Goal: Task Accomplishment & Management: Use online tool/utility

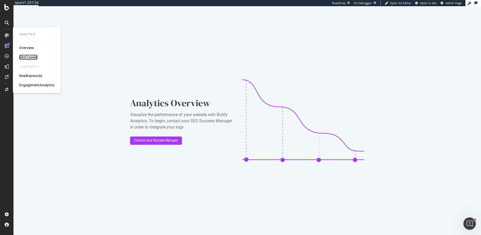
click at [29, 56] on div "SiteCrawler" at bounding box center [28, 57] width 18 height 5
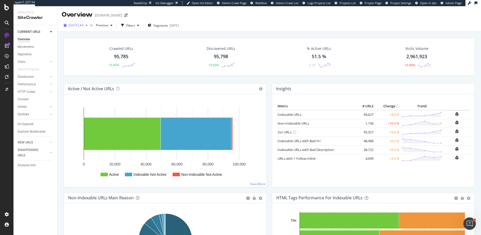
click at [81, 24] on span "2025 Oct. 2nd #4" at bounding box center [76, 25] width 15 height 4
click at [61, 46] on div "Crawled URLs 95,785 +5.03% Discovered URLs 95,798 +5.03% % Active URLs 51.5 % -…" at bounding box center [268, 146] width 423 height 229
click at [27, 125] on div "Url Explorer" at bounding box center [26, 124] width 16 height 5
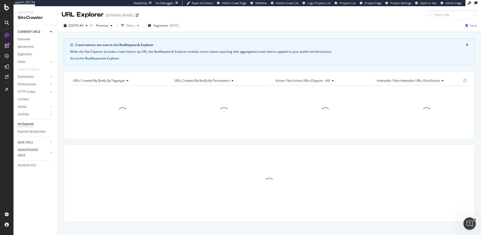
click at [135, 27] on div "Filters" at bounding box center [130, 25] width 9 height 4
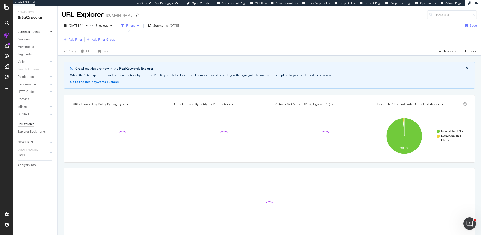
click at [77, 39] on div "Add Filter" at bounding box center [76, 39] width 14 height 4
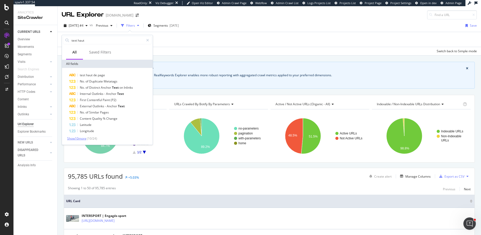
click at [72, 138] on span "Show 10 more" at bounding box center [76, 138] width 19 height 4
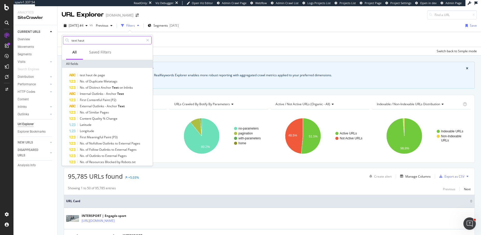
click at [91, 39] on input "text haut" at bounding box center [107, 41] width 73 height 8
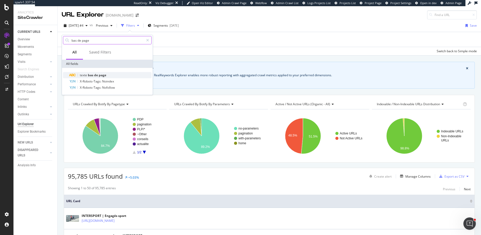
type input "bas de page"
click at [91, 74] on span "bas" at bounding box center [91, 75] width 6 height 4
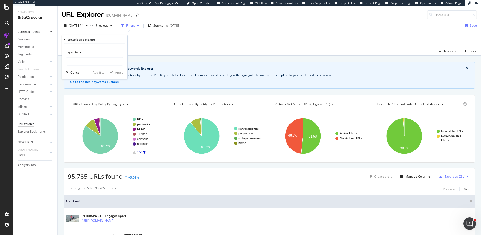
click at [75, 52] on span "Equal to" at bounding box center [72, 52] width 12 height 4
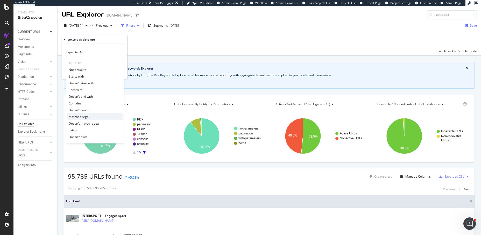
click at [81, 116] on span "Matches regex" at bounding box center [79, 116] width 21 height 4
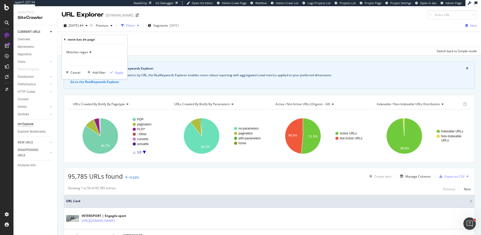
click at [98, 65] on div "Matches regex Cancel Add filter Apply" at bounding box center [94, 61] width 65 height 35
click at [98, 64] on input "text" at bounding box center [94, 61] width 56 height 8
paste input ".*\b(19[0-9]{2}|20[0-9]{2})\b.*"
type input ".*\b(19[0-9]{2}|20[0-9]{2})\b.*"
click at [119, 72] on div "Apply" at bounding box center [119, 72] width 8 height 4
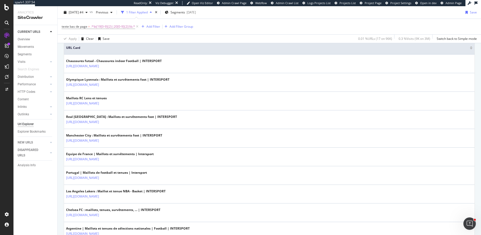
scroll to position [44, 0]
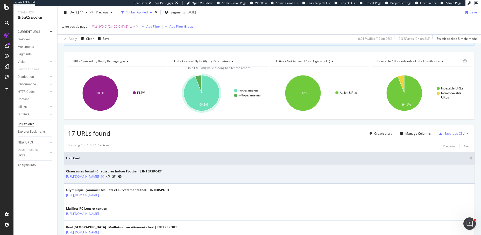
click at [104, 176] on icon at bounding box center [102, 176] width 3 height 3
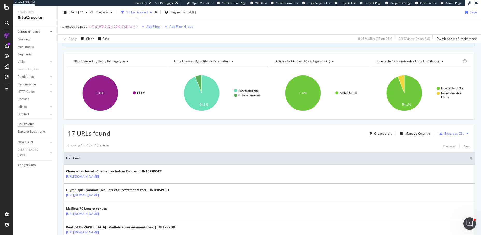
click at [151, 26] on div "Add Filter" at bounding box center [153, 26] width 14 height 4
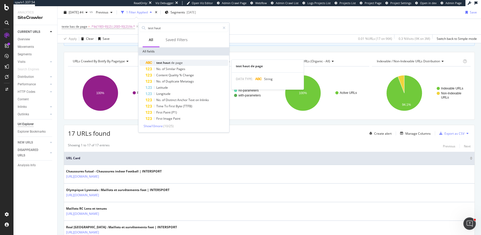
type input "test haut"
click at [164, 62] on span "haut" at bounding box center [167, 63] width 8 height 4
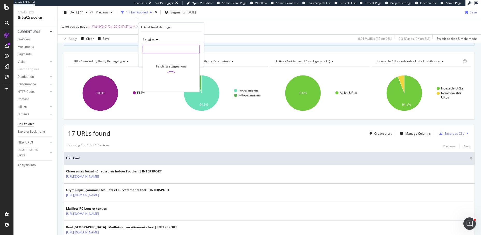
click at [163, 52] on input "text" at bounding box center [171, 49] width 56 height 8
click at [154, 40] on span "Equal to" at bounding box center [149, 40] width 12 height 4
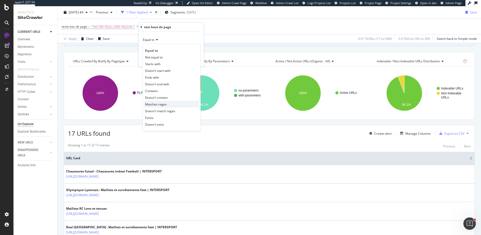
click at [154, 105] on span "Matches regex" at bounding box center [155, 104] width 21 height 4
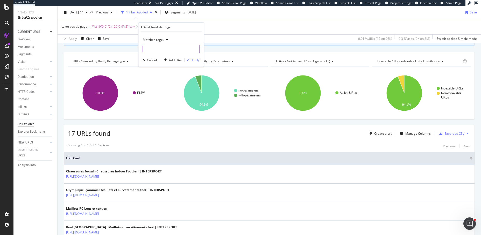
click at [152, 52] on input "text" at bounding box center [171, 49] width 56 height 8
paste input "https://www.intersport.fr/sportswear/homme/chaussures/sneakers/"
type input "https://www.intersport.fr/sportswear/homme/chaussures/sneakers/"
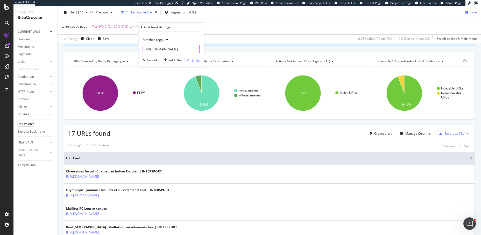
drag, startPoint x: 195, startPoint y: 61, endPoint x: 177, endPoint y: 48, distance: 23.0
click at [177, 48] on div "Matches regex https://www.intersport.fr/sportswear/homme/chaussures/sneakers/ C…" at bounding box center [170, 49] width 65 height 35
click at [177, 48] on input "https://www.intersport.fr/sportswear/homme/chaussures/sneakers/" at bounding box center [167, 49] width 49 height 8
paste input ".*\b(19[0-9]{2}|20[0-9]{2})\b.*"
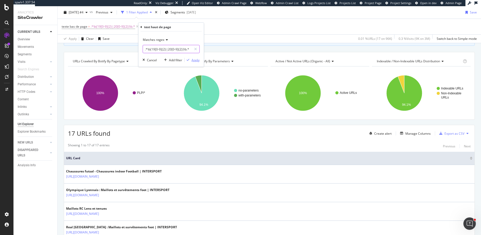
type input ".*\b(19[0-9]{2}|20[0-9]{2})\b.*"
click at [194, 59] on div "Apply" at bounding box center [195, 60] width 8 height 4
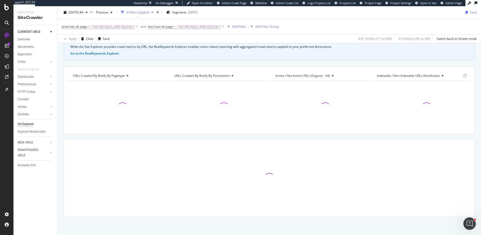
scroll to position [28, 0]
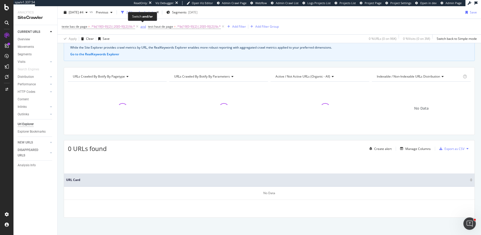
click at [140, 28] on div "and" at bounding box center [142, 26] width 5 height 4
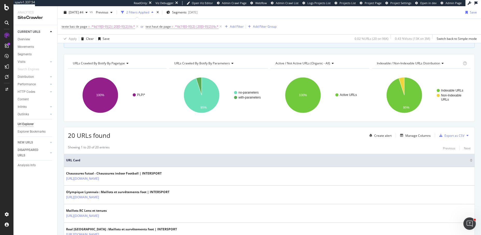
scroll to position [61, 0]
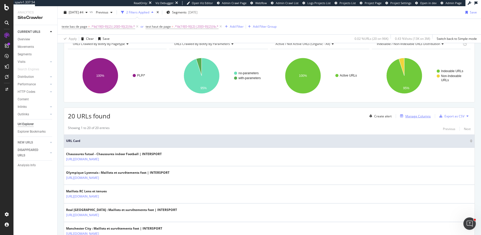
click at [411, 116] on div "Manage Columns" at bounding box center [417, 116] width 25 height 4
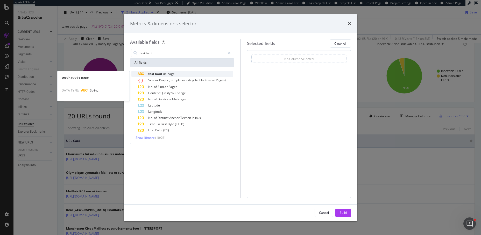
type input "test haut"
click at [153, 74] on span "test" at bounding box center [151, 74] width 7 height 4
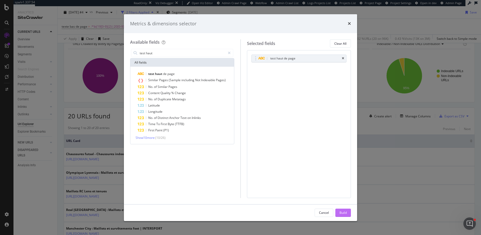
click at [338, 212] on button "Build" at bounding box center [343, 213] width 16 height 8
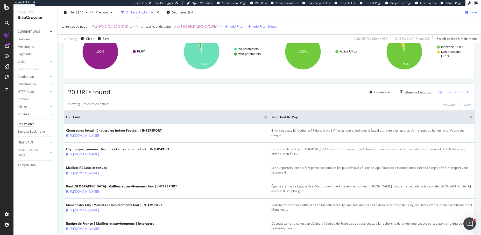
scroll to position [100, 0]
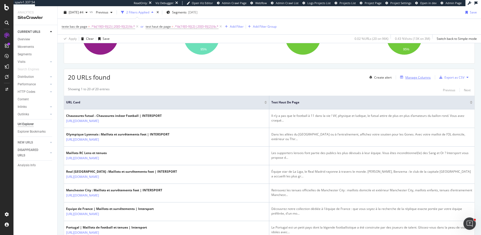
click at [414, 76] on div "Manage Columns" at bounding box center [417, 77] width 25 height 4
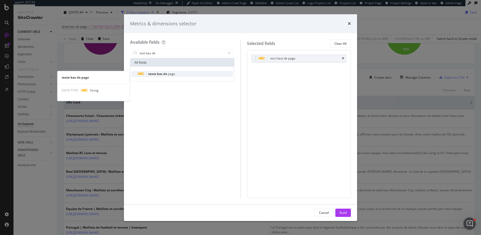
type input "text bas de"
click at [158, 72] on span "bas" at bounding box center [160, 74] width 6 height 4
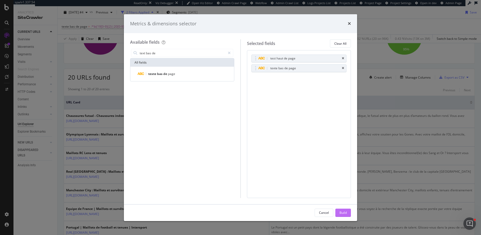
click at [341, 212] on div "Build" at bounding box center [342, 213] width 7 height 4
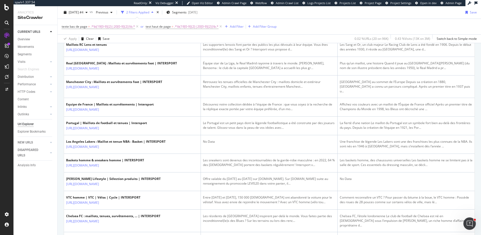
scroll to position [263, 0]
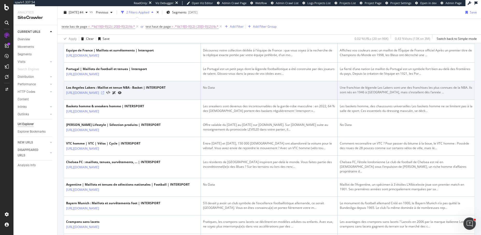
click at [104, 91] on icon at bounding box center [102, 92] width 3 height 3
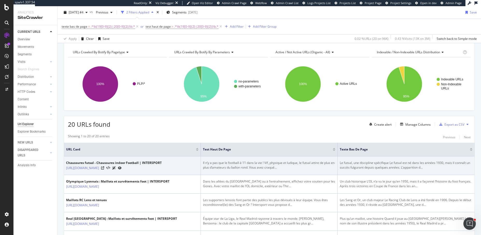
scroll to position [35, 0]
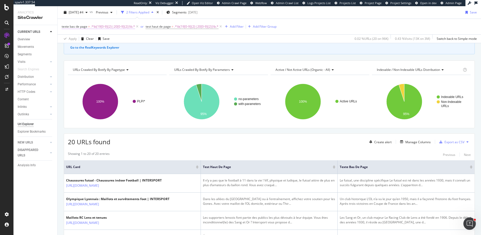
click at [113, 27] on span ".*\b(19[0-9]{2}|20[0-9]{2})\b.*" at bounding box center [113, 26] width 44 height 7
click at [112, 49] on input ".*\b(19[0-9]{2}|20[0-9]{2})\b.*" at bounding box center [90, 48] width 49 height 8
click at [113, 47] on input ".*\b(19[0-9]{2}|20[0-9]{2})\b.*" at bounding box center [90, 48] width 49 height 8
type input ".*\b(19[0-9]{2}|20[0-9]{2})\b.*$"
click at [119, 58] on div "Apply" at bounding box center [119, 59] width 8 height 4
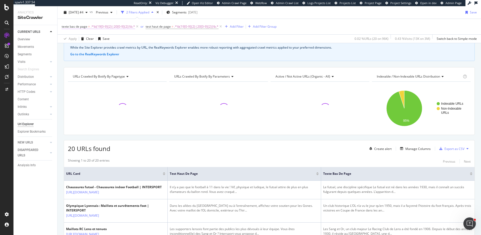
scroll to position [35, 0]
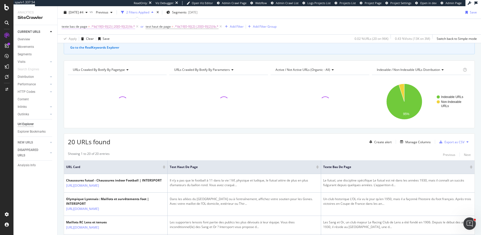
click at [119, 28] on span ".*\b(19[0-9]{2}|20[0-9]{2})\b.*" at bounding box center [113, 26] width 44 height 7
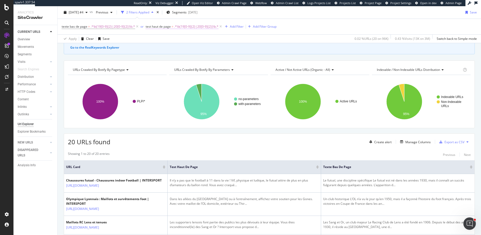
click at [197, 27] on span ".*\b(19[0-9]{2}|20[0-9]{2})\b.*" at bounding box center [196, 26] width 44 height 7
click at [194, 49] on input ".*\b(19[0-9]{2}|20[0-9]{2})\b.*" at bounding box center [173, 48] width 49 height 8
type input ".*\b(19[0-9]{2}|20[0-9]{2})\b.*$"
click at [205, 59] on div "Apply" at bounding box center [202, 59] width 8 height 4
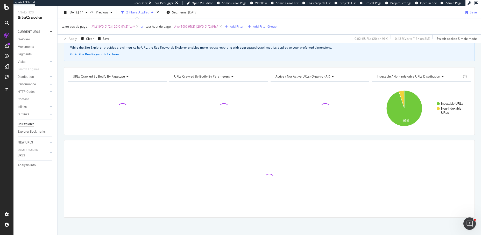
scroll to position [35, 0]
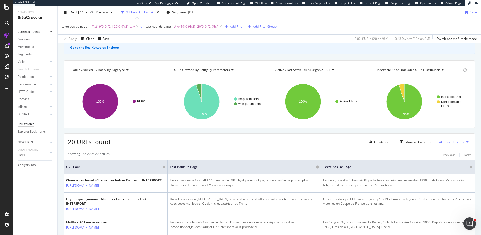
click at [121, 27] on span ".*\b(19[0-9]{2}|20[0-9]{2})\b.*" at bounding box center [113, 26] width 44 height 7
click at [148, 48] on div "Crawl metrics are now in the RealKeywords Explorer While the Site Explorer prov…" at bounding box center [269, 40] width 411 height 27
click at [123, 27] on span ".*\b(19[0-9]{2}|20[0-9]{2})\b.*" at bounding box center [113, 26] width 44 height 7
click at [86, 39] on span "Matches regex" at bounding box center [76, 39] width 21 height 4
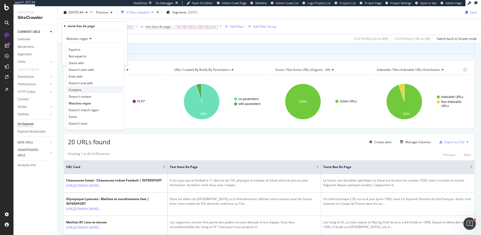
click at [77, 88] on span "Contains" at bounding box center [75, 90] width 13 height 4
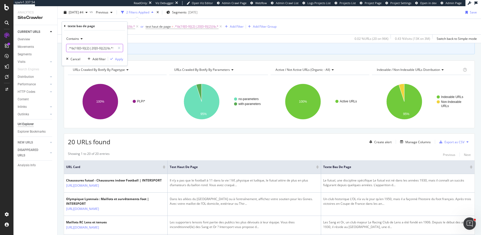
click at [109, 46] on input ".*\b(19[0-9]{2}|20[0-9]{2})\b.*$" at bounding box center [90, 48] width 49 height 8
type input "19"
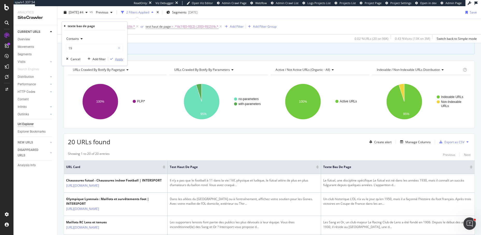
click at [117, 59] on div "Apply" at bounding box center [119, 59] width 8 height 4
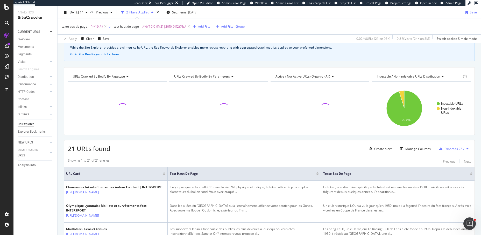
scroll to position [35, 0]
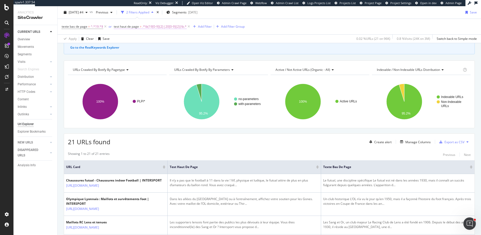
click at [168, 27] on span ".*\b(19[0-9]{2}|20[0-9]{2})\b.*" at bounding box center [164, 26] width 44 height 7
click at [147, 47] on input ".*\b(19[0-9]{2}|20[0-9]{2})\b.*$" at bounding box center [142, 48] width 49 height 8
click at [137, 38] on span "Matches regex" at bounding box center [128, 39] width 21 height 4
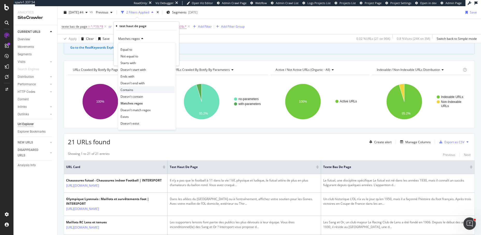
click at [130, 90] on span "Contains" at bounding box center [126, 90] width 13 height 4
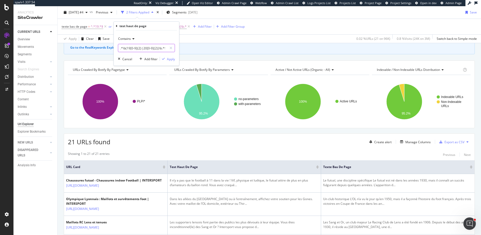
click at [130, 47] on input ".*\b(19[0-9]{2}|20[0-9]{2})\b.*$" at bounding box center [142, 48] width 49 height 8
type input "20"
click at [169, 60] on div "Apply" at bounding box center [171, 59] width 8 height 4
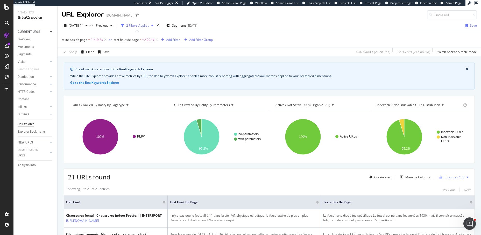
click at [170, 40] on div "Add Filter" at bounding box center [173, 40] width 14 height 4
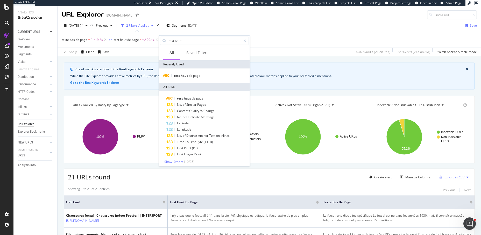
click at [138, 54] on div "Apply Clear Save 0.02 % URLs ( 21 on 96K ) 0.8 % Visits ( 24K on 3M ) Switch ba…" at bounding box center [268, 52] width 423 height 9
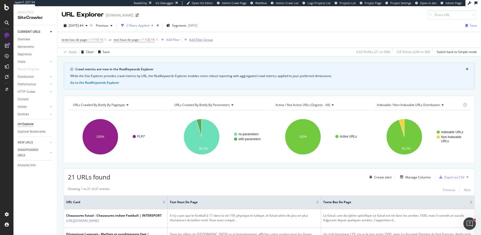
click at [189, 41] on div "Add Filter Group" at bounding box center [201, 40] width 24 height 4
click at [104, 39] on icon at bounding box center [105, 39] width 4 height 5
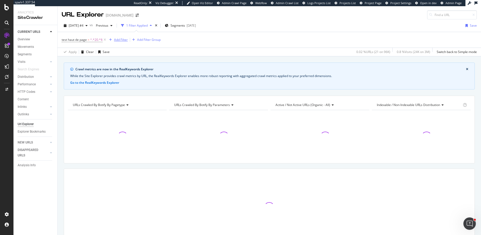
click at [121, 40] on div "Add Filter" at bounding box center [121, 40] width 14 height 4
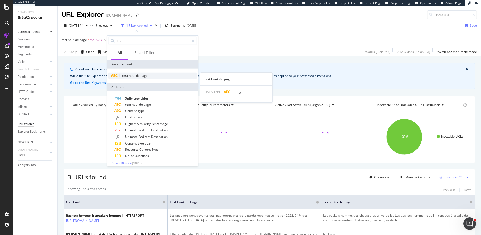
type input "test"
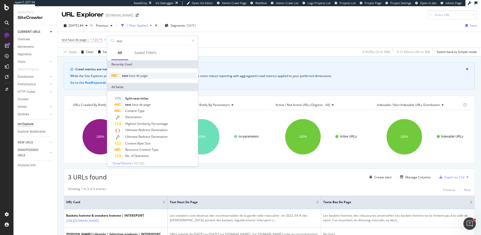
click at [133, 75] on span "haut" at bounding box center [132, 76] width 7 height 4
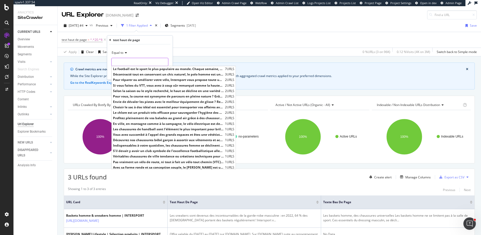
click at [131, 62] on input "text" at bounding box center [140, 62] width 56 height 8
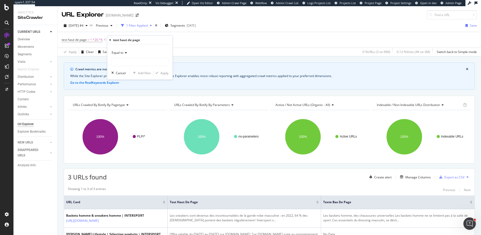
click at [122, 55] on div "Equal to" at bounding box center [139, 53] width 57 height 8
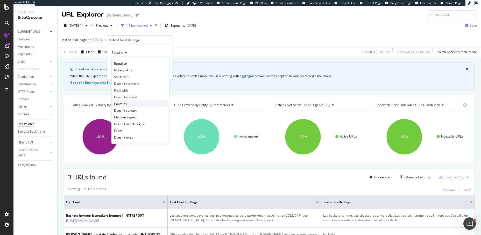
click at [123, 106] on div "Contains" at bounding box center [140, 103] width 55 height 7
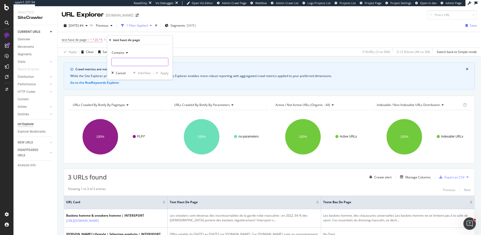
click at [123, 58] on input "text" at bounding box center [140, 62] width 56 height 8
type input "19"
click at [162, 72] on div "Apply" at bounding box center [164, 73] width 8 height 4
click at [195, 39] on div "Add Filter Group" at bounding box center [200, 40] width 24 height 4
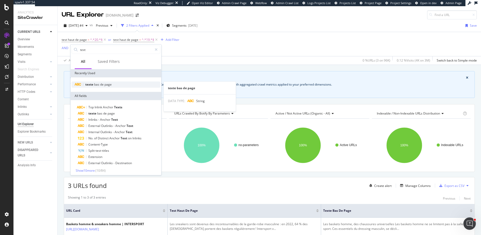
type input "text"
click at [104, 85] on span "de" at bounding box center [102, 84] width 4 height 4
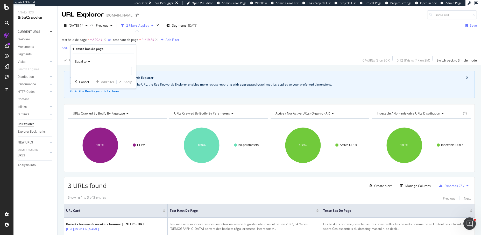
click at [83, 64] on div "Equal to" at bounding box center [103, 61] width 57 height 8
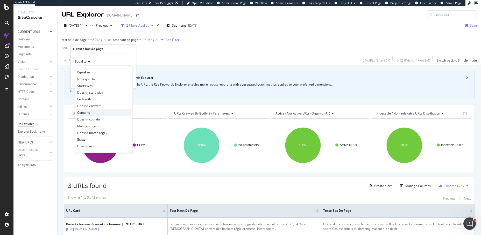
click at [88, 112] on span "Contains" at bounding box center [83, 113] width 13 height 4
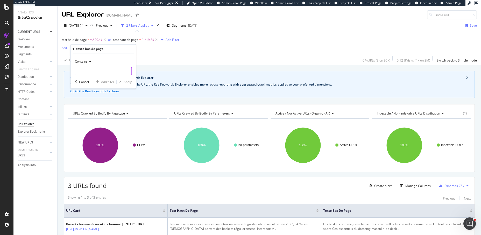
click at [86, 68] on input "text" at bounding box center [103, 71] width 56 height 8
type input "20"
click at [127, 81] on div "Apply" at bounding box center [127, 82] width 8 height 4
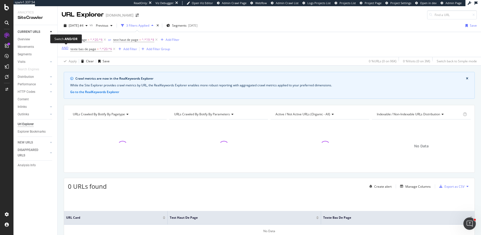
click at [63, 47] on div "AND" at bounding box center [65, 48] width 7 height 4
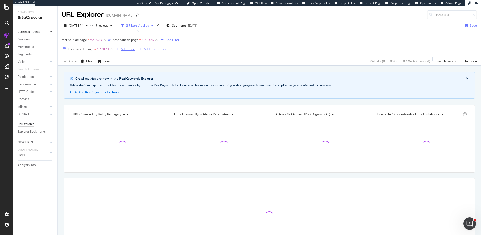
click at [129, 49] on div "Add Filter" at bounding box center [128, 49] width 14 height 4
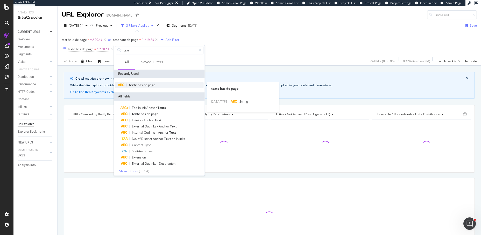
click at [139, 85] on span "bas" at bounding box center [140, 85] width 6 height 4
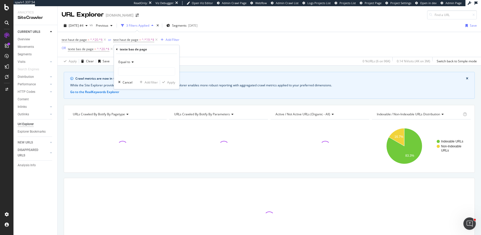
click at [128, 63] on span "Equal to" at bounding box center [124, 62] width 12 height 4
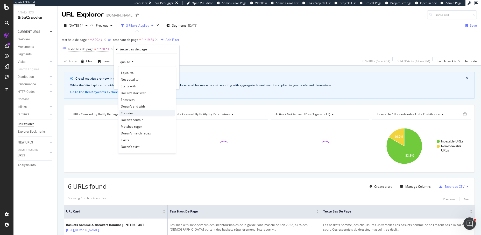
click at [130, 114] on span "Contains" at bounding box center [127, 113] width 13 height 4
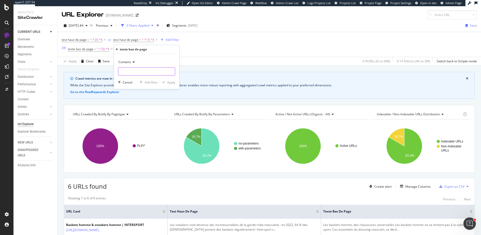
click at [128, 74] on input "text" at bounding box center [146, 71] width 56 height 8
type input "19"
click at [172, 83] on div "Apply" at bounding box center [171, 82] width 8 height 4
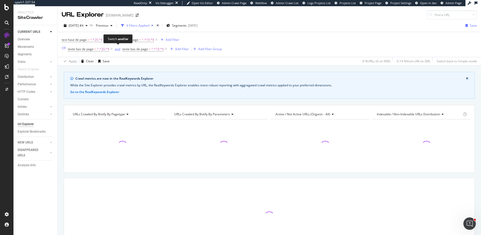
click at [115, 49] on div "and" at bounding box center [117, 49] width 5 height 4
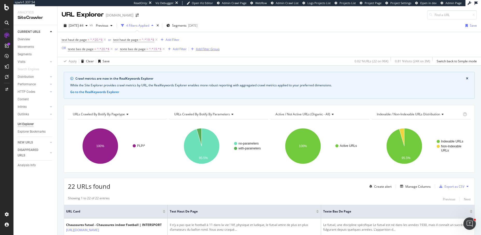
click at [204, 50] on div "Add Filter Group" at bounding box center [208, 49] width 24 height 4
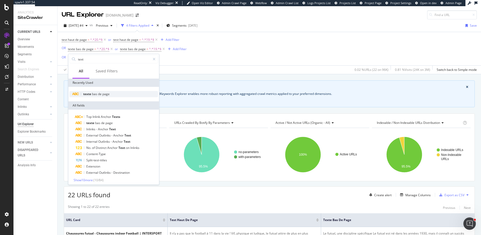
click at [100, 94] on span "de" at bounding box center [100, 94] width 4 height 4
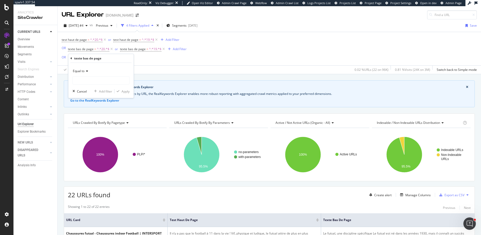
click at [79, 73] on div "Equal to" at bounding box center [100, 71] width 57 height 8
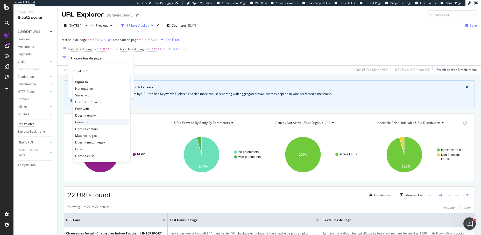
click at [89, 121] on div "Contains" at bounding box center [101, 122] width 55 height 7
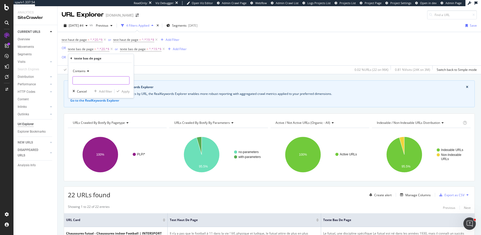
click at [88, 80] on input "text" at bounding box center [101, 80] width 56 height 8
type input "année"
click at [125, 91] on div "Apply" at bounding box center [125, 91] width 8 height 4
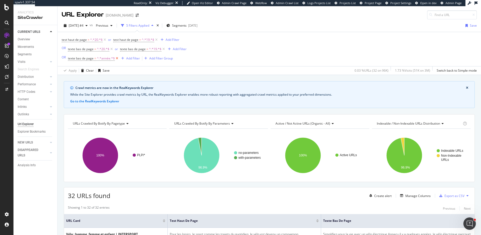
click at [117, 59] on icon at bounding box center [117, 58] width 4 height 5
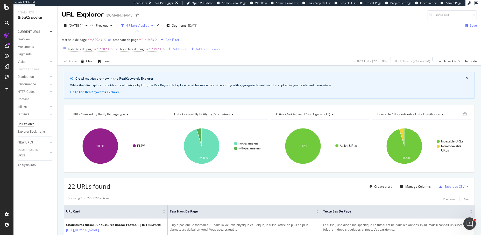
click at [311, 35] on div "test haut de page = ^.*20.*$ or test haut de page = ^.*19.*$ Add Filter OR text…" at bounding box center [269, 44] width 415 height 25
click at [472, 28] on div "Save" at bounding box center [469, 26] width 13 height 8
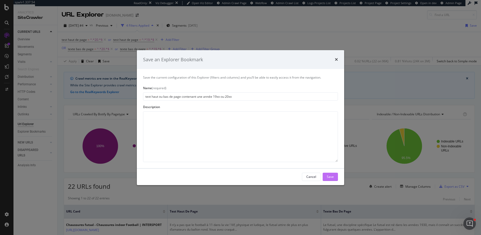
type input "text haut ou bas de page contenant une année 19xx ou 20xx"
click at [331, 175] on div "Save" at bounding box center [329, 177] width 7 height 4
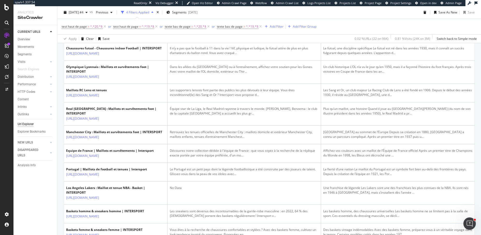
scroll to position [167, 0]
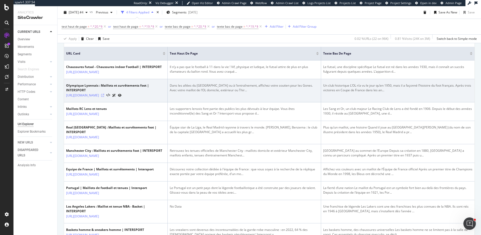
click at [104, 97] on icon at bounding box center [102, 95] width 3 height 3
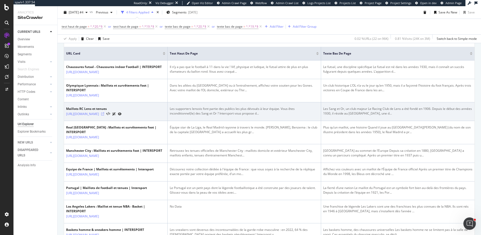
click at [104, 116] on icon at bounding box center [102, 114] width 3 height 3
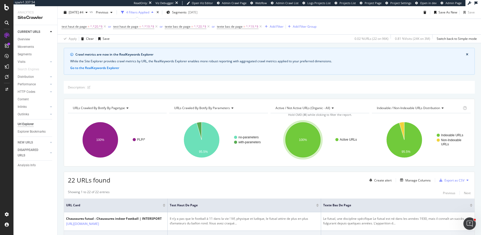
scroll to position [0, 0]
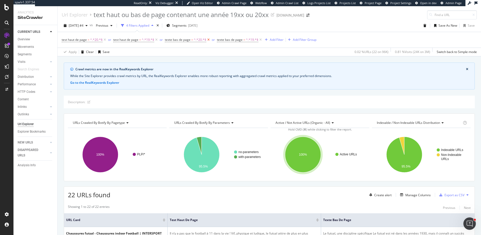
click at [208, 40] on icon at bounding box center [208, 39] width 4 height 5
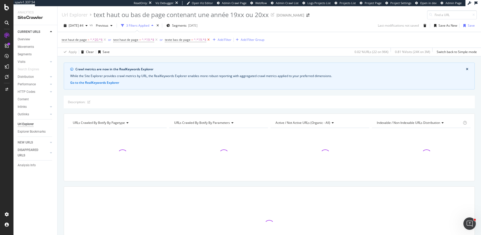
click at [208, 40] on icon at bounding box center [208, 39] width 4 height 5
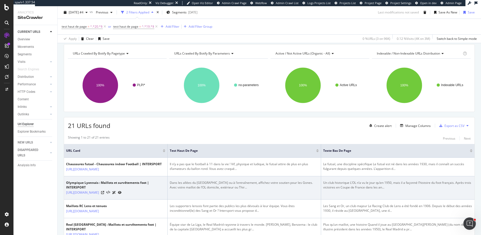
scroll to position [119, 0]
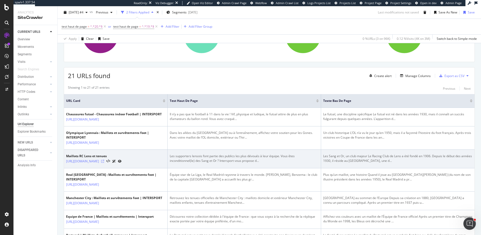
click at [104, 163] on icon at bounding box center [102, 161] width 3 height 3
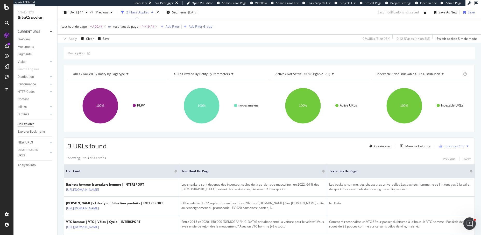
scroll to position [77, 0]
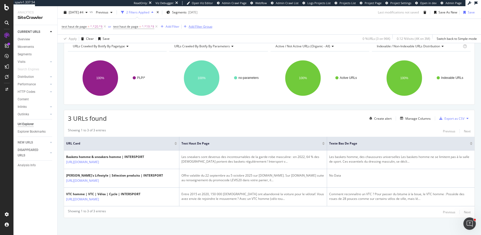
click at [197, 14] on div "2025-08-01" at bounding box center [192, 12] width 9 height 4
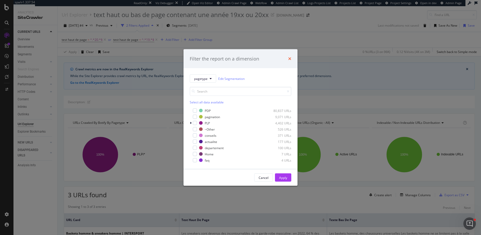
click at [290, 60] on icon "times" at bounding box center [289, 59] width 3 height 4
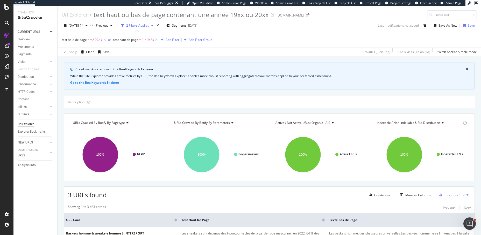
click at [192, 43] on div "test haut de page = ^.*20.*$ or test haut de page = ^.*19.*$ Add Filter Add Fil…" at bounding box center [269, 40] width 415 height 16
click at [191, 39] on div "Add Filter Group" at bounding box center [200, 40] width 24 height 4
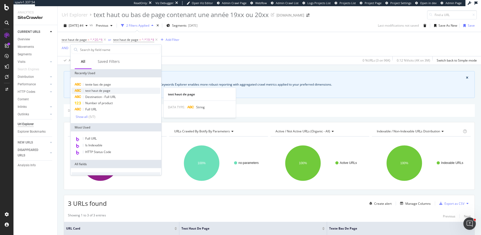
click at [98, 91] on span "test haut de page" at bounding box center [97, 91] width 25 height 4
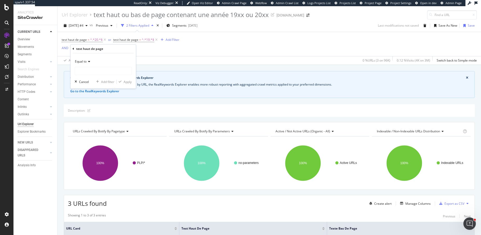
click at [83, 64] on div "Equal to" at bounding box center [103, 61] width 57 height 8
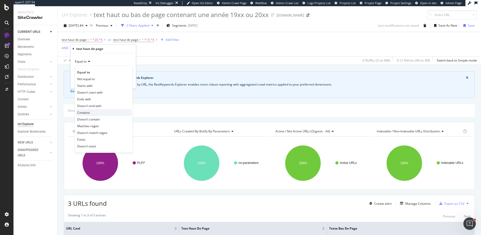
click at [84, 111] on span "Contains" at bounding box center [83, 113] width 13 height 4
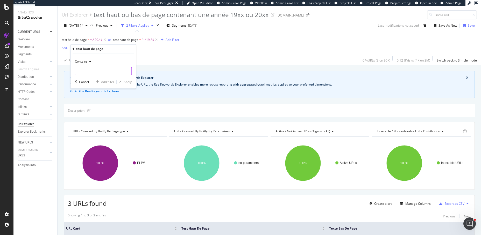
click at [83, 74] on input "text" at bounding box center [103, 71] width 56 height 8
paste input "cœur"
type input "cœur"
click at [130, 81] on div "Apply" at bounding box center [127, 82] width 8 height 4
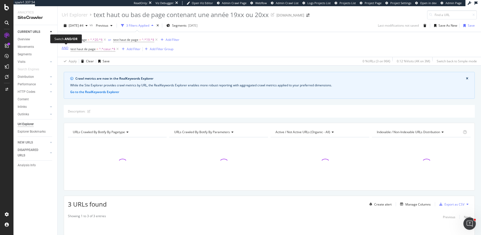
click at [64, 46] on div "AND" at bounding box center [65, 48] width 7 height 4
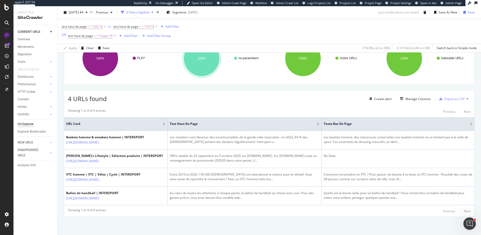
scroll to position [114, 0]
click at [107, 35] on span "^.*cœur.*$" at bounding box center [104, 35] width 16 height 7
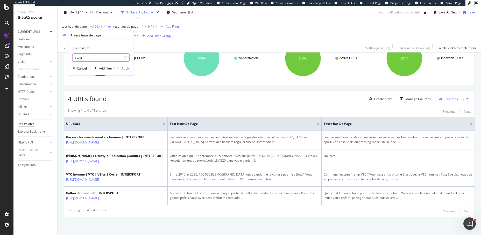
click at [82, 58] on input "cœur" at bounding box center [97, 57] width 49 height 8
paste input "équipe de"
type input "équipe de cœur"
click at [122, 67] on div "Apply" at bounding box center [125, 68] width 8 height 4
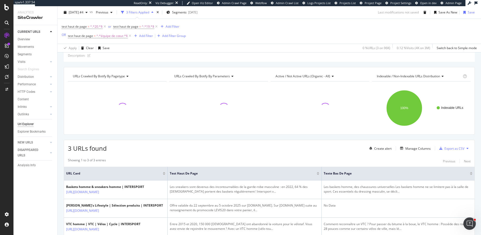
scroll to position [101, 0]
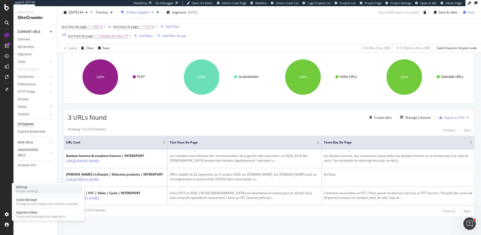
click at [32, 188] on div "Settings" at bounding box center [27, 187] width 22 height 4
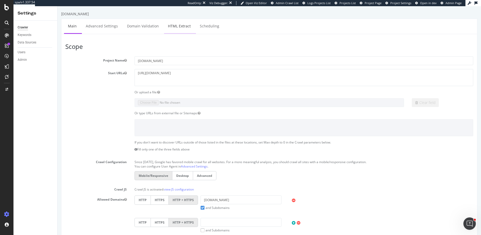
click at [180, 29] on link "HTML Extract" at bounding box center [179, 26] width 31 height 14
select select "exist"
select select "count"
select select "exist"
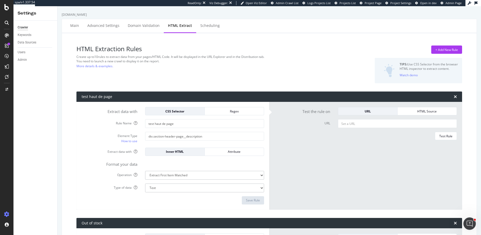
scroll to position [16, 0]
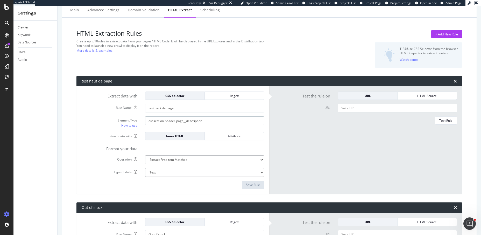
drag, startPoint x: 208, startPoint y: 121, endPoint x: 133, endPoint y: 121, distance: 75.1
click at [133, 121] on div "Element Type How to use div.section-header-page__description" at bounding box center [173, 123] width 190 height 12
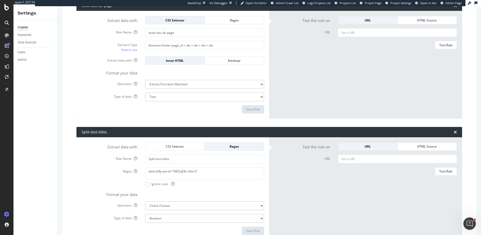
scroll to position [407, 0]
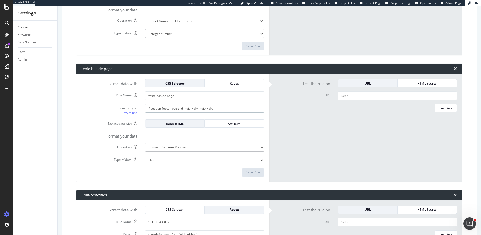
drag, startPoint x: 224, startPoint y: 108, endPoint x: 145, endPoint y: 108, distance: 79.0
click at [145, 108] on input "#section-footer-page_id > div > div > div > div" at bounding box center [204, 108] width 119 height 9
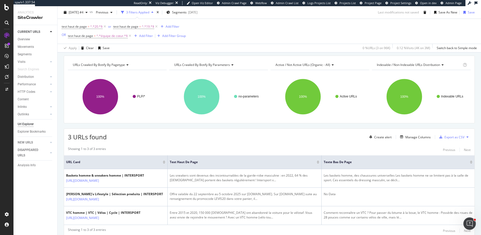
scroll to position [69, 0]
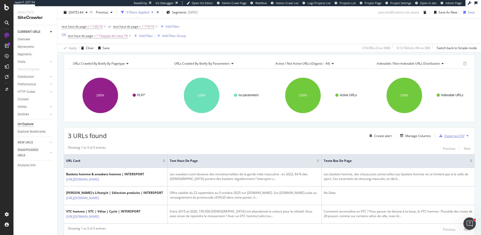
click at [445, 137] on div "Export as CSV" at bounding box center [454, 136] width 20 height 4
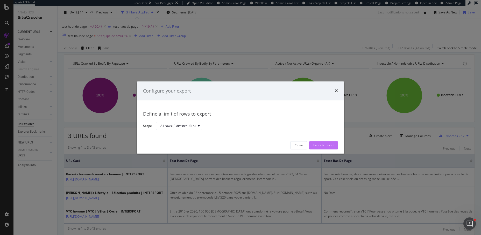
click at [316, 149] on div "Launch Export" at bounding box center [323, 146] width 20 height 8
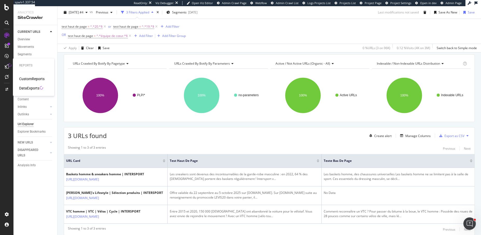
click at [6, 65] on icon at bounding box center [7, 66] width 4 height 4
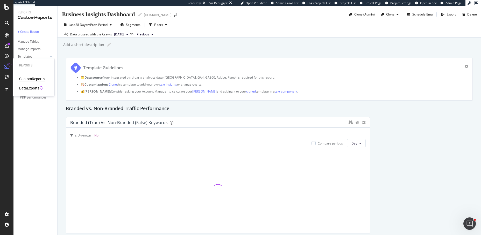
click at [34, 89] on div "DataExports" at bounding box center [29, 88] width 20 height 5
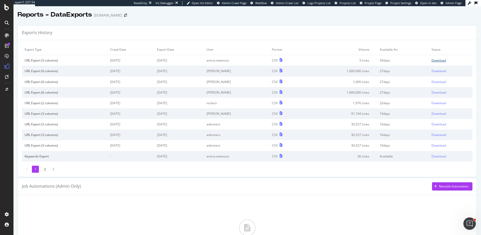
click at [440, 59] on div "Download" at bounding box center [438, 60] width 14 height 4
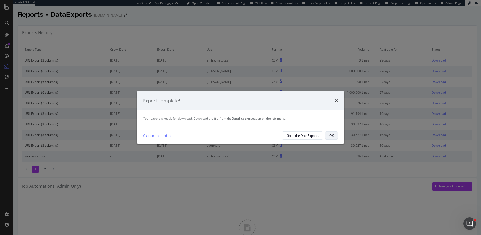
click at [333, 134] on button "OK" at bounding box center [331, 136] width 13 height 8
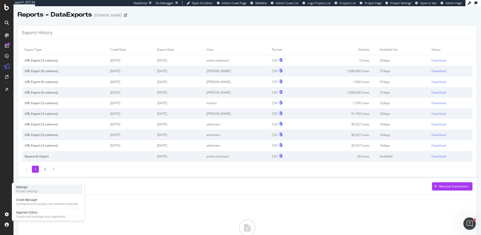
click at [30, 190] on div "Project settings" at bounding box center [27, 192] width 22 height 4
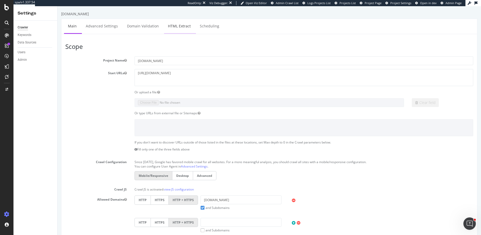
click at [178, 24] on link "HTML Extract" at bounding box center [179, 26] width 31 height 14
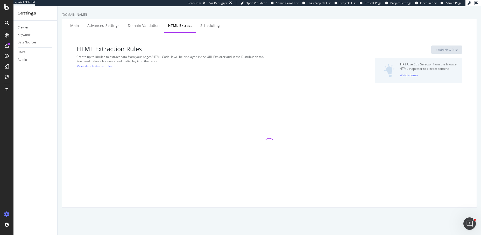
select select "exist"
select select "count"
select select "exist"
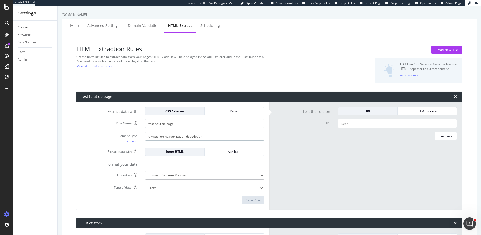
drag, startPoint x: 213, startPoint y: 137, endPoint x: 143, endPoint y: 137, distance: 69.9
click at [143, 137] on div "div.section-header-page__description" at bounding box center [204, 136] width 127 height 9
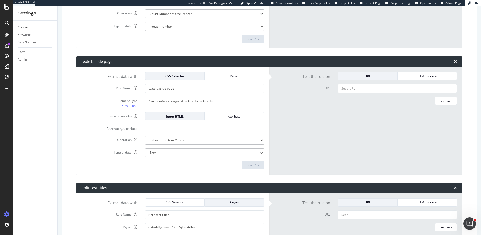
scroll to position [431, 0]
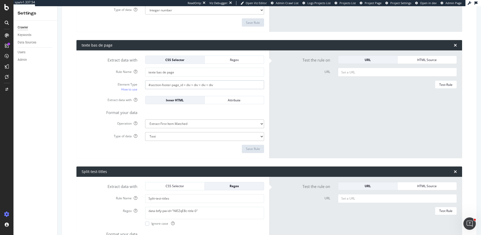
drag, startPoint x: 218, startPoint y: 86, endPoint x: 124, endPoint y: 86, distance: 93.7
click at [124, 86] on div "Element Type How to use #section-footer-page_id > div > div > div > div" at bounding box center [173, 87] width 190 height 12
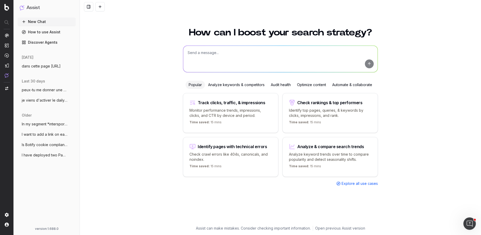
click at [218, 56] on textarea at bounding box center [280, 59] width 194 height 26
type textarea "I want"
click at [37, 63] on button "dans cette page [URL]" at bounding box center [47, 66] width 58 height 8
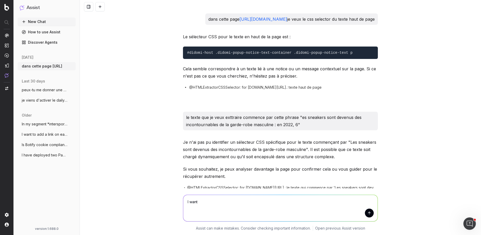
scroll to position [623, 0]
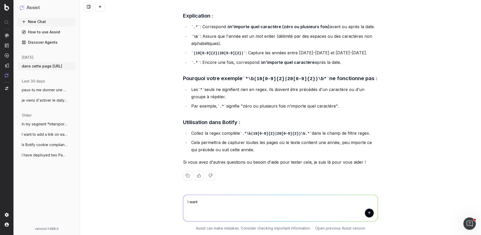
drag, startPoint x: 201, startPoint y: 204, endPoint x: 181, endPoint y: 203, distance: 19.7
click at [181, 204] on div "I want I want" at bounding box center [280, 207] width 199 height 37
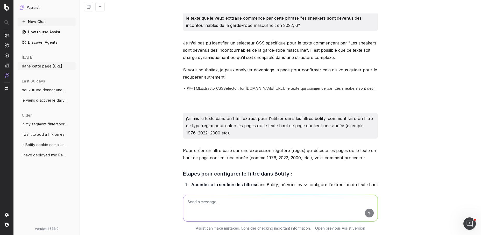
scroll to position [0, 0]
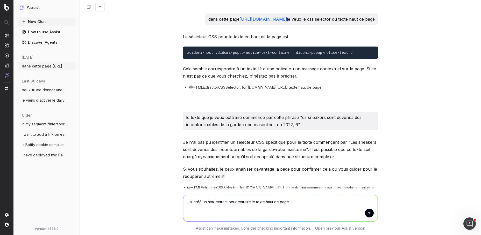
paste textarea "[URL][DOMAIN_NAME]"
click at [295, 202] on textarea "j'ai créé un html extract pour extraire le texte haut de page [URL][DOMAIN_NAME]" at bounding box center [280, 208] width 194 height 26
paste textarea "div.section-header-page__description"
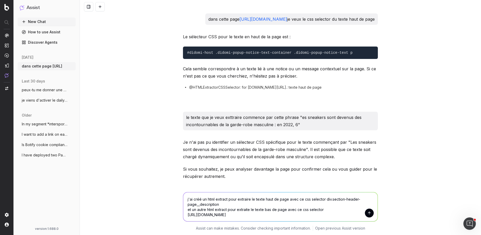
paste textarea "#section-footer-page_id > div > div > div > div"
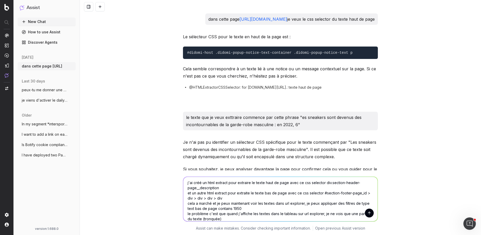
scroll to position [11, 0]
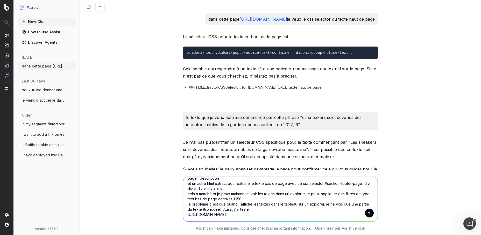
drag, startPoint x: 235, startPoint y: 209, endPoint x: 250, endPoint y: 208, distance: 15.3
click at [250, 209] on textarea "j'ai créé un html extract pour extraire le texte haut de page avec ce css selec…" at bounding box center [280, 199] width 194 height 45
drag, startPoint x: 217, startPoint y: 210, endPoint x: 264, endPoint y: 209, distance: 47.6
click at [264, 210] on textarea "j'ai créé un html extract pour extraire le texte haut de page avec ce css selec…" at bounding box center [280, 199] width 194 height 45
click at [275, 210] on textarea "j'ai créé un html extract pour extraire le texte haut de page avec ce css selec…" at bounding box center [280, 199] width 194 height 45
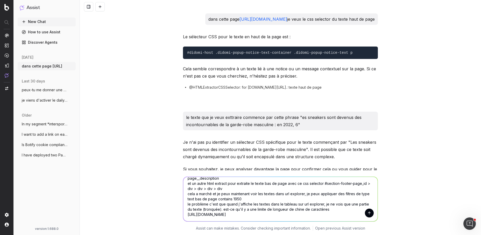
click at [338, 211] on textarea "j'ai créé un html extract pour extraire le texte haut de page avec ce css selec…" at bounding box center [280, 199] width 194 height 45
drag, startPoint x: 295, startPoint y: 215, endPoint x: 177, endPoint y: 215, distance: 118.6
click at [177, 215] on div "j'ai créé un html extract pour extraire le texte haut de page avec ce css selec…" at bounding box center [280, 203] width 401 height 65
paste textarea "#section-footer-page_id > div > div > div > div"
type textarea "j'ai créé un html extract pour extraire le texte haut de page avec ce css selec…"
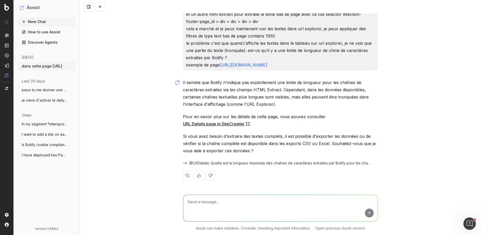
scroll to position [817, 0]
type textarea "sur l'export csv aussi c'est tronquée (même partie affichée sur url explorer)"
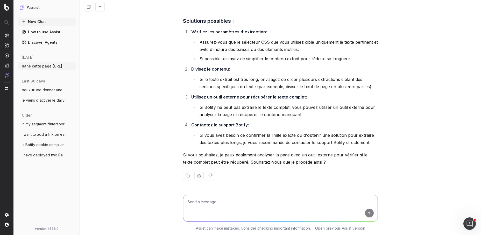
scroll to position [1045, 0]
click at [185, 202] on textarea "je pensais que le texte était dynamiquement chargé au clic sur "lire la suite"" at bounding box center [280, 208] width 194 height 26
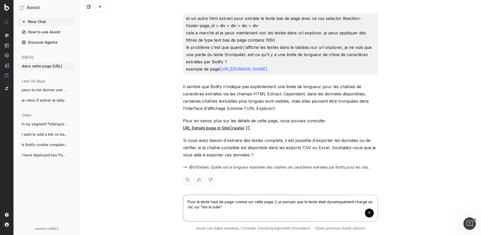
scroll to position [780, 0]
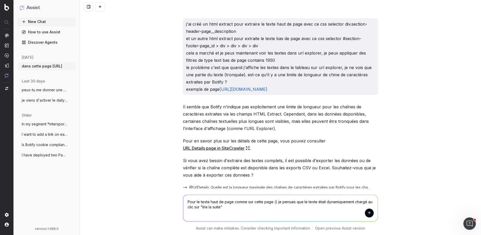
drag, startPoint x: 344, startPoint y: 103, endPoint x: 221, endPoint y: 104, distance: 122.7
click at [221, 93] on p "j'ai créé un html extract pour extraire le texte haut de page avec ce css selec…" at bounding box center [280, 56] width 188 height 72
copy link "https://www.intersport.fr/sports/football/supportez-le-rc-lens/"
click at [274, 203] on textarea "Pour le texte haut de page comme sur cette page () je pensais que le texte étai…" at bounding box center [280, 208] width 194 height 26
paste textarea "https://www.intersport.fr/sports/football/supportez-le-rc-lens/"
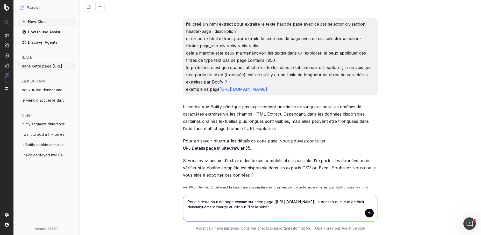
click at [334, 207] on textarea "Pour le texte haut de page comme sur cette page (https://www.intersport.fr/spor…" at bounding box center [280, 208] width 194 height 26
drag, startPoint x: 329, startPoint y: 207, endPoint x: 331, endPoint y: 213, distance: 5.7
click at [331, 213] on textarea "Pour le texte haut de page comme sur cette page (https://www.intersport.fr/spor…" at bounding box center [280, 208] width 194 height 26
click at [197, 208] on textarea "Pour le texte haut de page comme sur cette page (https://www.intersport.fr/spor…" at bounding box center [280, 208] width 194 height 26
click at [330, 207] on textarea "Pour le texte haut de page comme sur cette page (https://www.intersport.fr/spor…" at bounding box center [280, 208] width 194 height 26
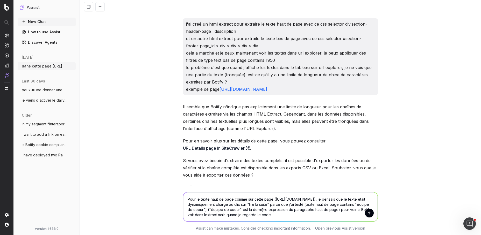
click at [283, 216] on textarea "Pour le texte haut de page comme sur cette page (https://www.intersport.fr/spor…" at bounding box center [280, 207] width 194 height 29
click at [271, 215] on textarea "Pour le texte haut de page comme sur cette page (https://www.intersport.fr/spor…" at bounding box center [280, 207] width 194 height 29
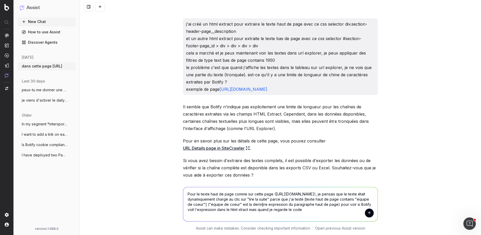
click at [325, 210] on textarea "Pour le texte haut de page comme sur cette page (https://www.intersport.fr/spor…" at bounding box center [280, 204] width 194 height 34
click at [334, 210] on textarea "Pour le texte haut de page comme sur cette page (https://www.intersport.fr/spor…" at bounding box center [280, 204] width 194 height 34
click at [272, 213] on textarea "Pour le texte haut de page comme sur cette page (https://www.intersport.fr/spor…" at bounding box center [280, 204] width 194 height 34
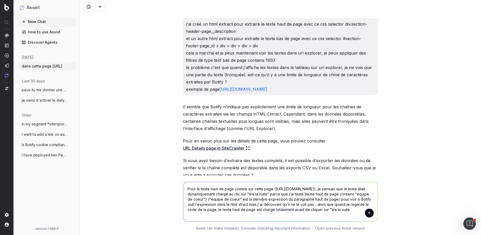
type textarea "Pour le texte haut de page comme sur cette page (https://www.intersport.fr/spor…"
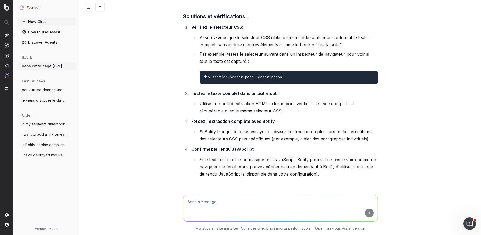
scroll to position [1435, 0]
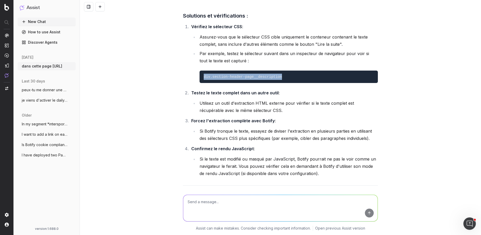
drag, startPoint x: 284, startPoint y: 97, endPoint x: 204, endPoint y: 96, distance: 80.0
click at [204, 83] on pre "div.section-header-page__description" at bounding box center [288, 77] width 178 height 12
copy code "div.section-header-page__description"
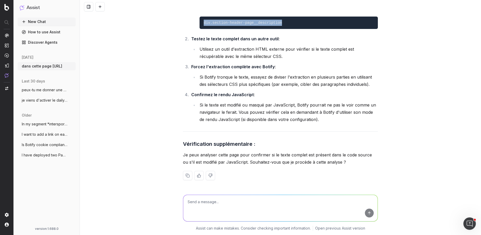
scroll to position [1510, 0]
click at [230, 207] on textarea at bounding box center [280, 208] width 194 height 26
type textarea "oui"
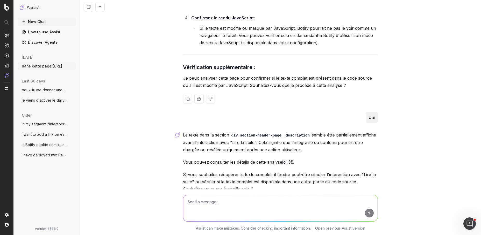
scroll to position [1625, 0]
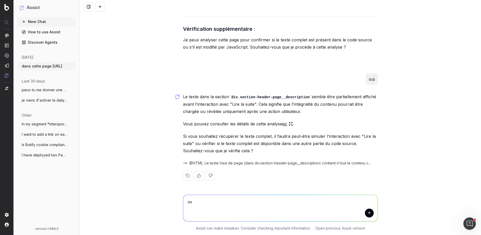
type textarea "oui"
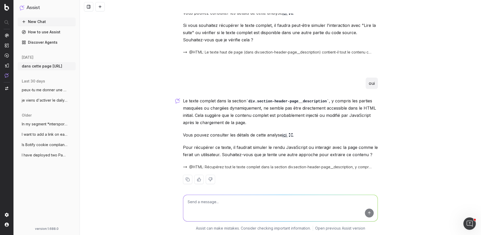
scroll to position [1740, 0]
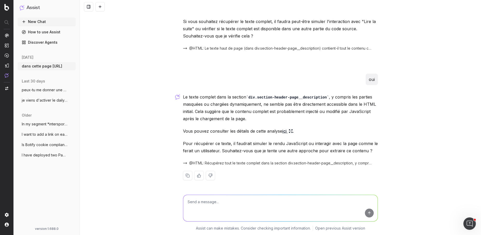
click at [291, 130] on icon at bounding box center [290, 131] width 4 height 4
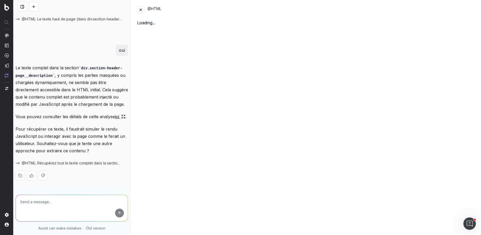
scroll to position [2335, 0]
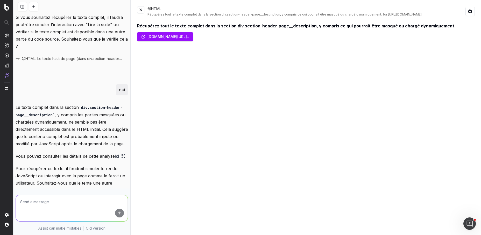
click at [193, 40] on link "www.intersport.fr/sports/football/supportez-le-rc-..." at bounding box center [165, 36] width 56 height 9
click at [67, 205] on textarea at bounding box center [72, 208] width 112 height 26
type textarea "oui"
click at [139, 10] on button at bounding box center [140, 9] width 7 height 7
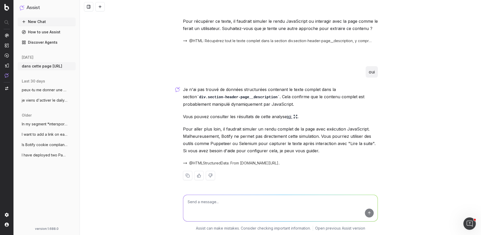
scroll to position [1855, 0]
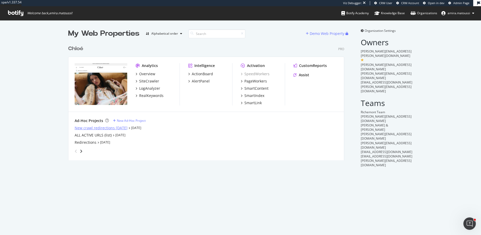
click at [93, 128] on div "New crawl redirections 2 october" at bounding box center [101, 128] width 53 height 5
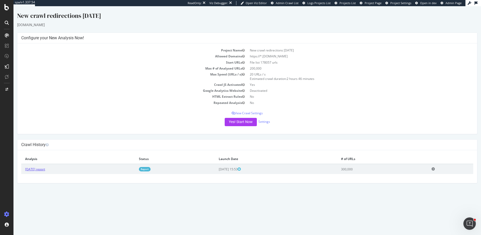
click at [38, 170] on link "2025 Oct. 2nd report" at bounding box center [35, 169] width 20 height 4
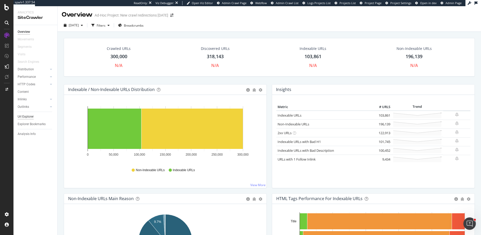
click at [28, 117] on div "Url Explorer" at bounding box center [26, 116] width 16 height 5
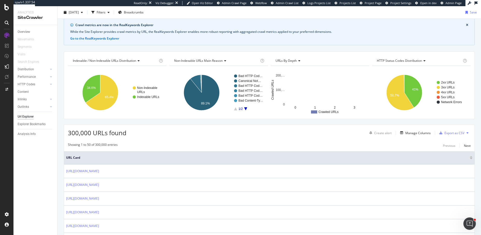
scroll to position [23, 0]
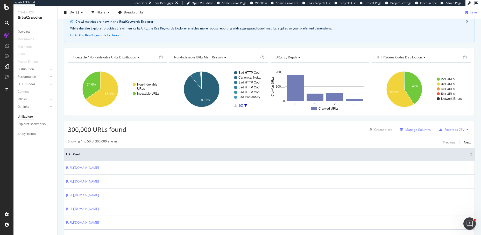
click at [424, 130] on div "Manage Columns" at bounding box center [417, 130] width 25 height 4
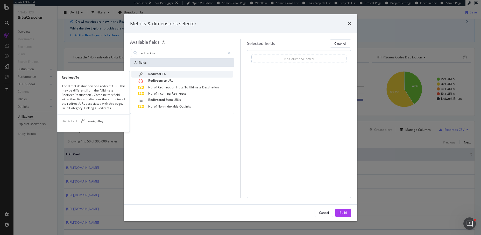
type input "redirect to"
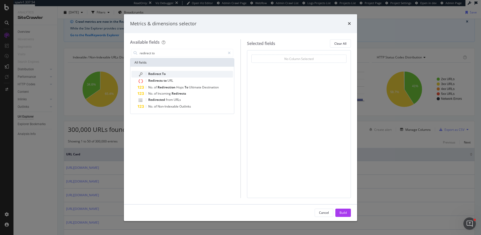
click at [165, 73] on span "To" at bounding box center [164, 74] width 4 height 4
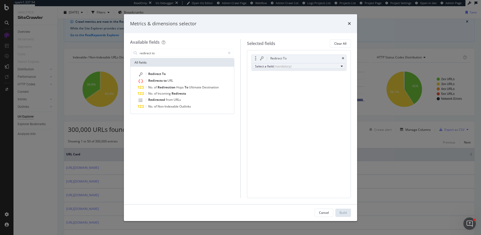
click at [303, 67] on div "Select a field (mandatory)" at bounding box center [297, 66] width 84 height 4
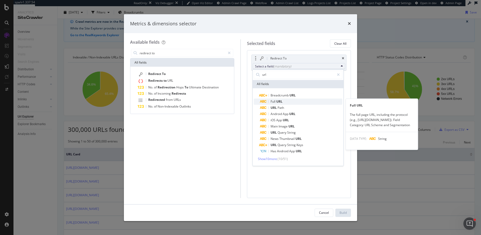
type input "url"
click at [300, 101] on span "Full URL" at bounding box center [301, 102] width 82 height 6
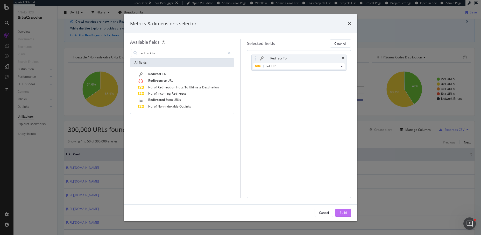
click at [344, 211] on div "Build" at bounding box center [342, 213] width 7 height 4
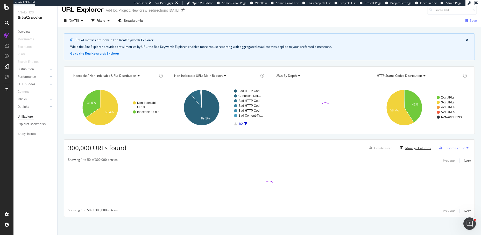
scroll to position [4, 0]
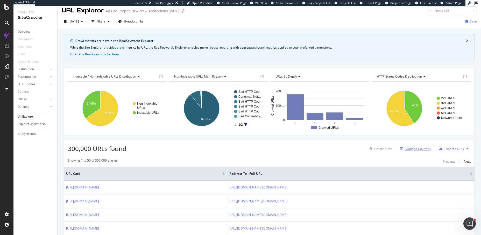
click at [417, 149] on div "Manage Columns" at bounding box center [417, 149] width 25 height 4
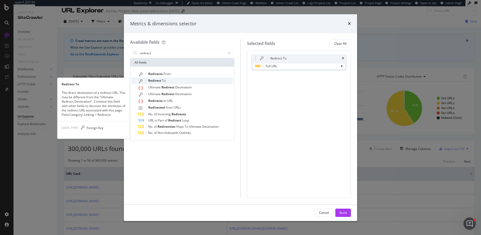
type input "redirect"
click at [154, 80] on span "Redirect" at bounding box center [155, 80] width 14 height 4
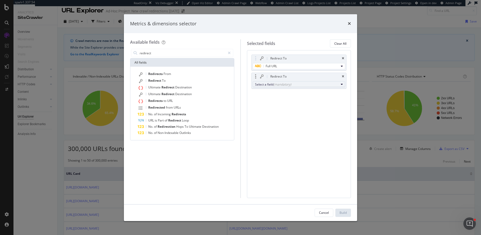
click at [284, 85] on div "(mandatory)" at bounding box center [282, 84] width 18 height 4
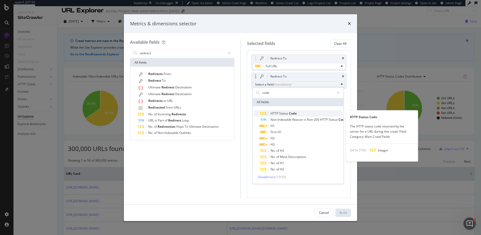
type input "code"
click at [289, 111] on div "HTTP Status Code" at bounding box center [278, 113] width 37 height 6
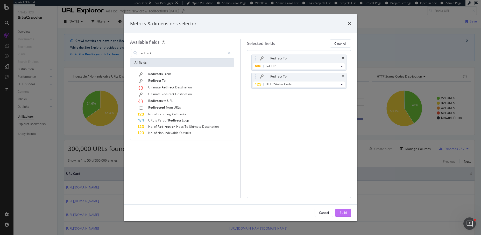
click at [340, 211] on div "Build" at bounding box center [342, 213] width 7 height 4
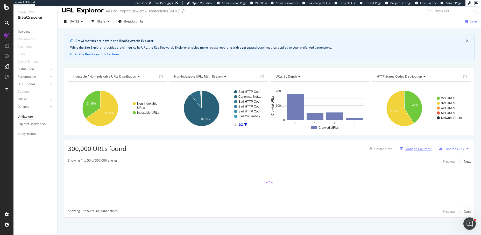
click at [424, 147] on div "Manage Columns" at bounding box center [417, 149] width 25 height 4
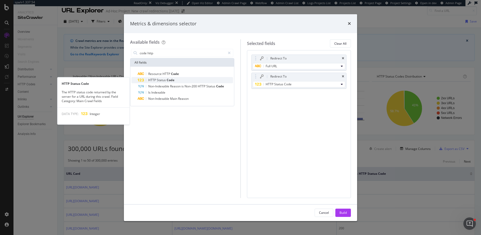
type input "code http"
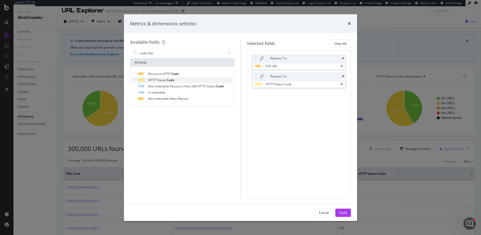
click at [163, 81] on span "Status" at bounding box center [162, 80] width 10 height 4
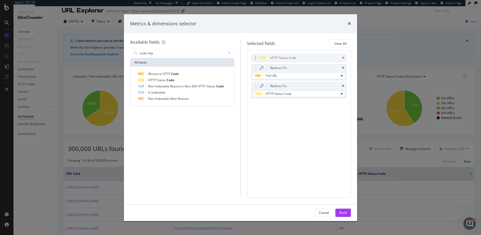
drag, startPoint x: 256, startPoint y: 93, endPoint x: 256, endPoint y: 57, distance: 36.5
click at [256, 57] on body "spa/v1.337.54 ReadOnly: Viz Debugger: Open Viz Editor Admin Crawl Page Webflow …" at bounding box center [240, 117] width 481 height 235
click at [341, 213] on div "Build" at bounding box center [342, 213] width 7 height 4
